Goal: Check status: Check status

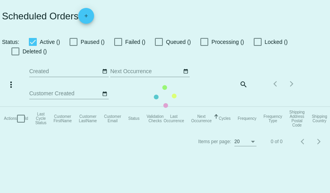
checkbox input "true"
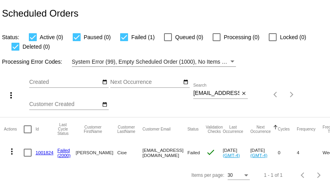
click at [214, 93] on input "[EMAIL_ADDRESS][DOMAIN_NAME]" at bounding box center [217, 93] width 46 height 6
paste input "gideon7700"
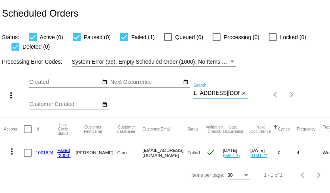
type input "[EMAIL_ADDRESS][DOMAIN_NAME]"
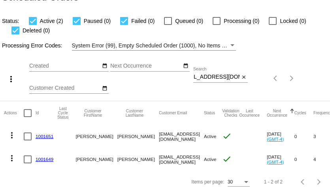
scroll to position [0, 0]
click at [46, 136] on link "1001651" at bounding box center [45, 136] width 18 height 5
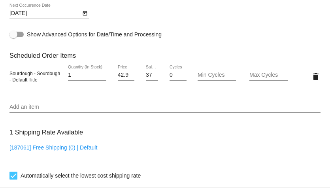
scroll to position [452, 0]
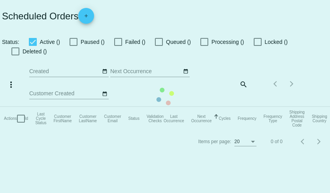
checkbox input "true"
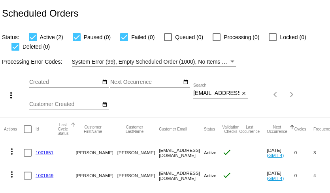
scroll to position [17, 0]
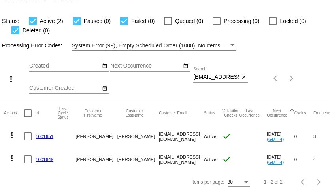
click at [48, 159] on link "1001649" at bounding box center [45, 159] width 18 height 5
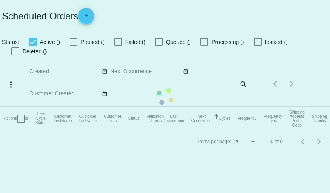
checkbox input "true"
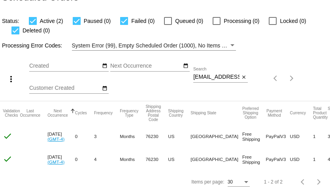
scroll to position [0, 228]
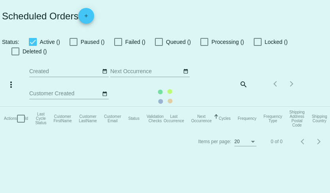
checkbox input "true"
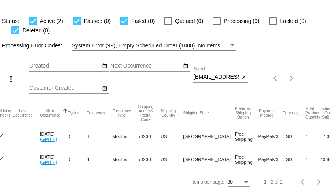
scroll to position [0, 228]
click at [214, 76] on input "[EMAIL_ADDRESS][DOMAIN_NAME]" at bounding box center [217, 77] width 46 height 6
paste input "tallmaus"
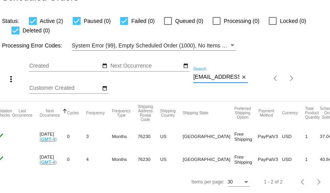
scroll to position [0, 6]
type input "[EMAIL_ADDRESS][DOMAIN_NAME]"
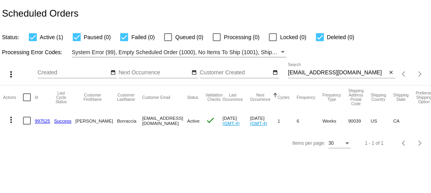
scroll to position [0, 0]
click at [10, 122] on mat-icon "more_vert" at bounding box center [11, 119] width 9 height 9
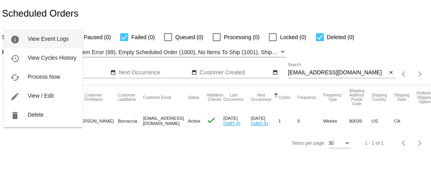
click at [32, 43] on button "info View Event Logs" at bounding box center [43, 38] width 79 height 19
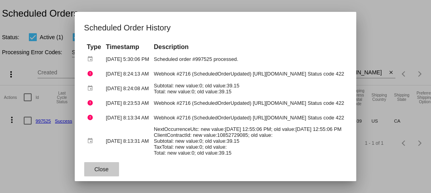
click at [95, 169] on span "Close" at bounding box center [102, 169] width 14 height 6
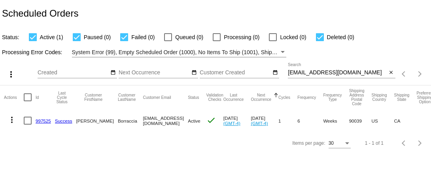
click at [45, 122] on link "997525" at bounding box center [43, 120] width 15 height 5
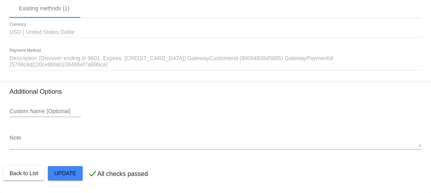
scroll to position [790, 0]
